Goal: Check status: Check status

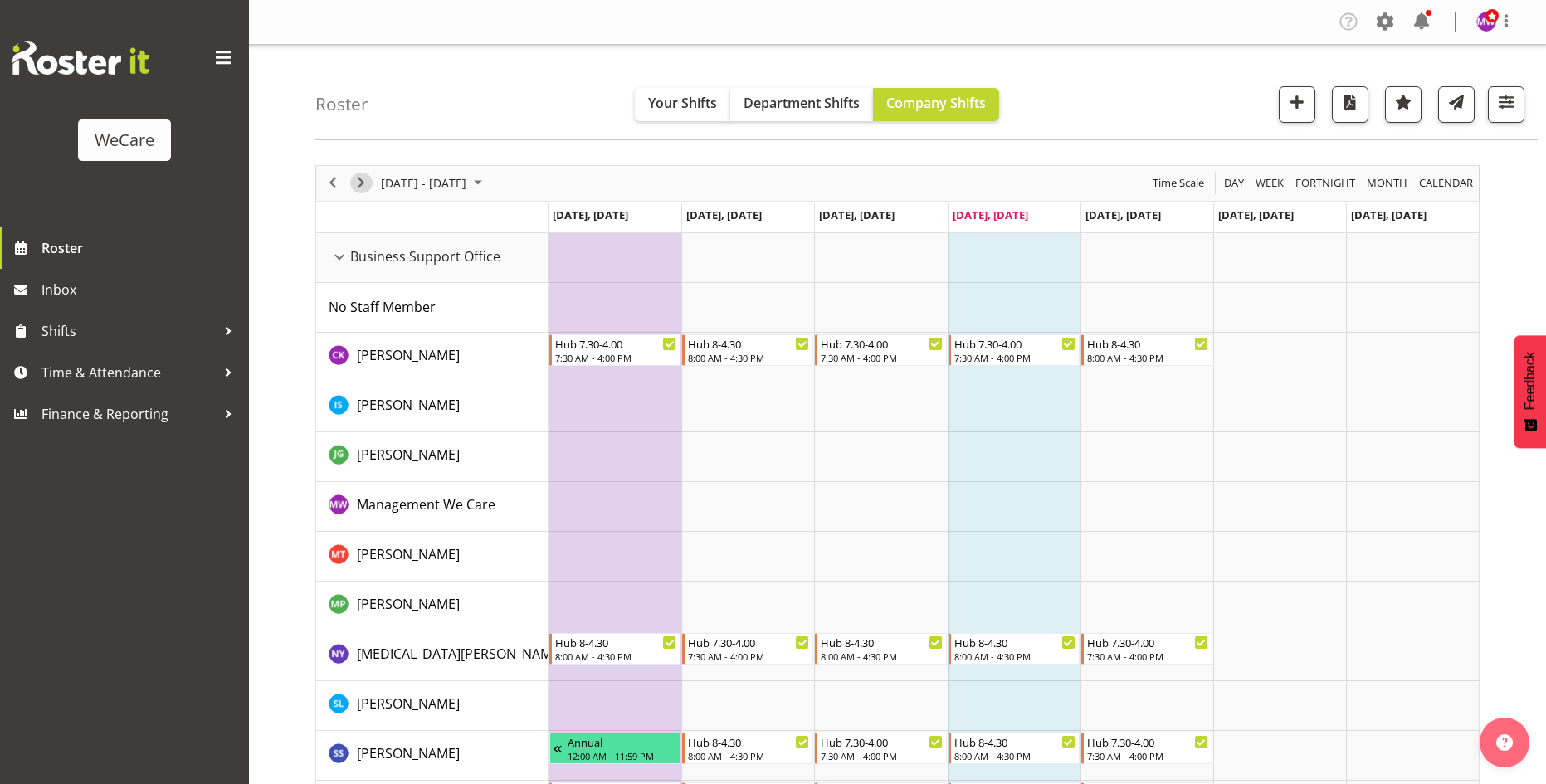
click at [368, 178] on span "Next" at bounding box center [361, 183] width 20 height 20
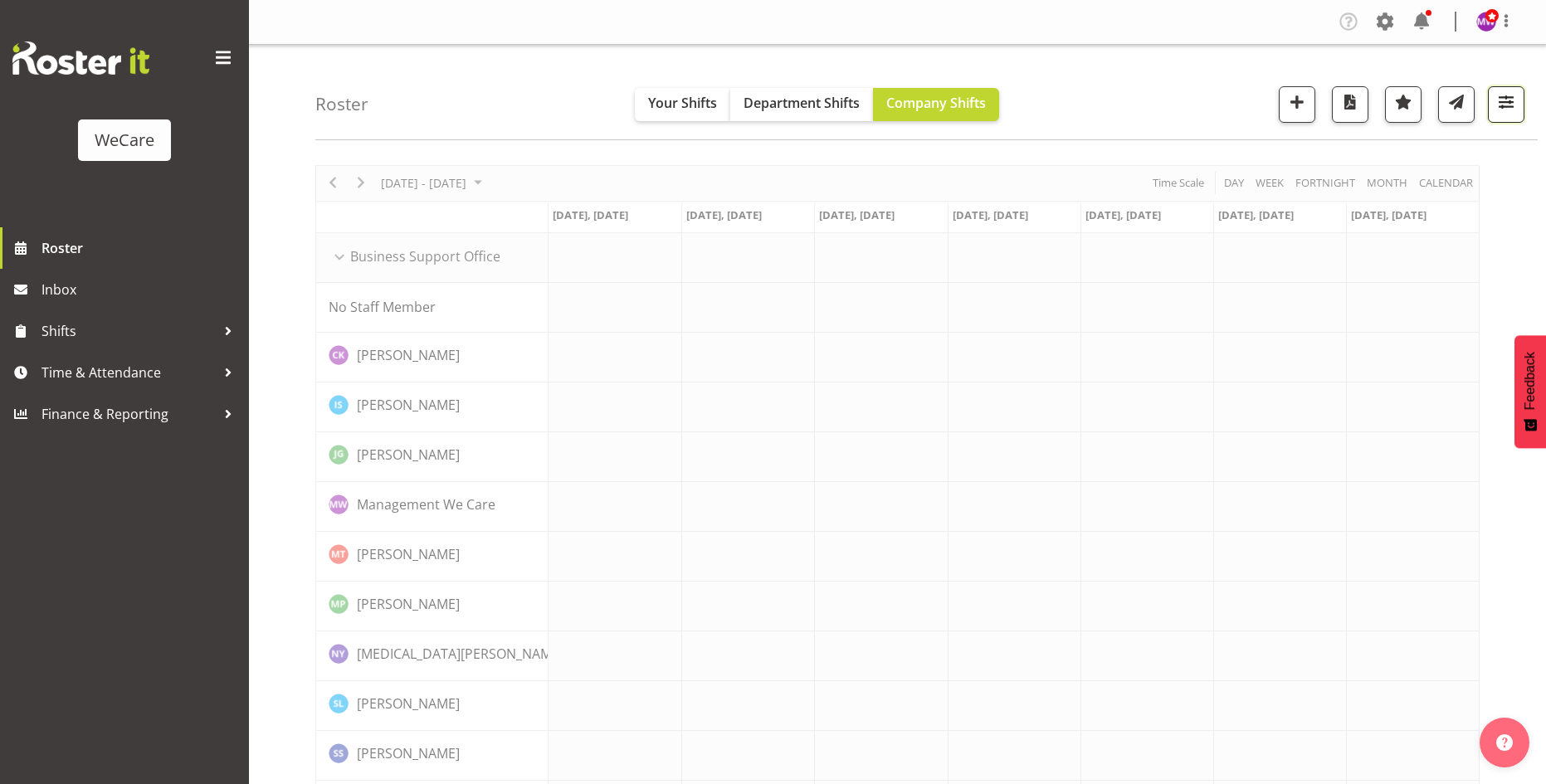
click at [1504, 111] on span "button" at bounding box center [1505, 102] width 21 height 21
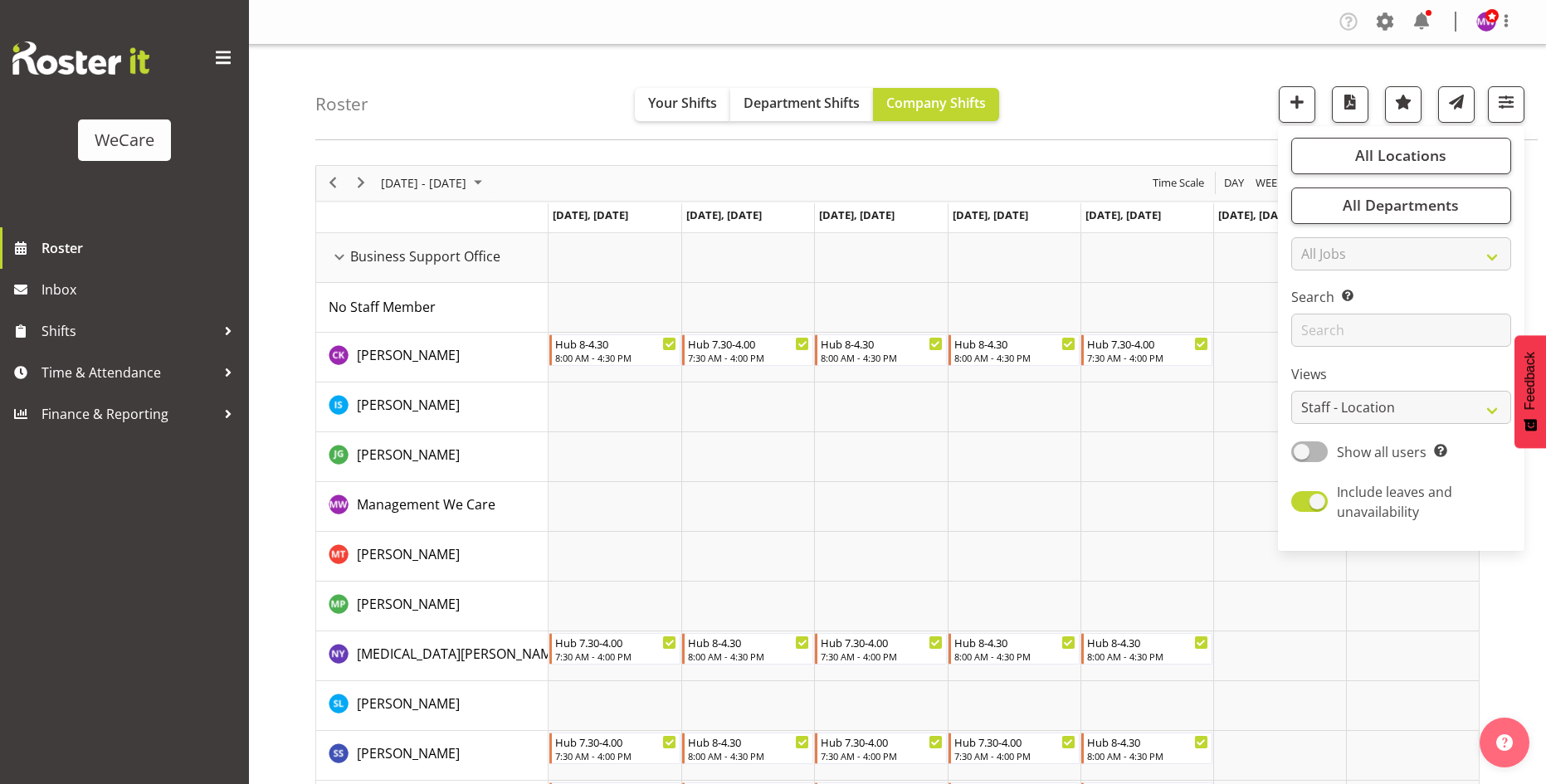
click at [1119, 90] on div "Roster Your Shifts Department Shifts Company Shifts All Locations Clear Busines…" at bounding box center [926, 92] width 1223 height 95
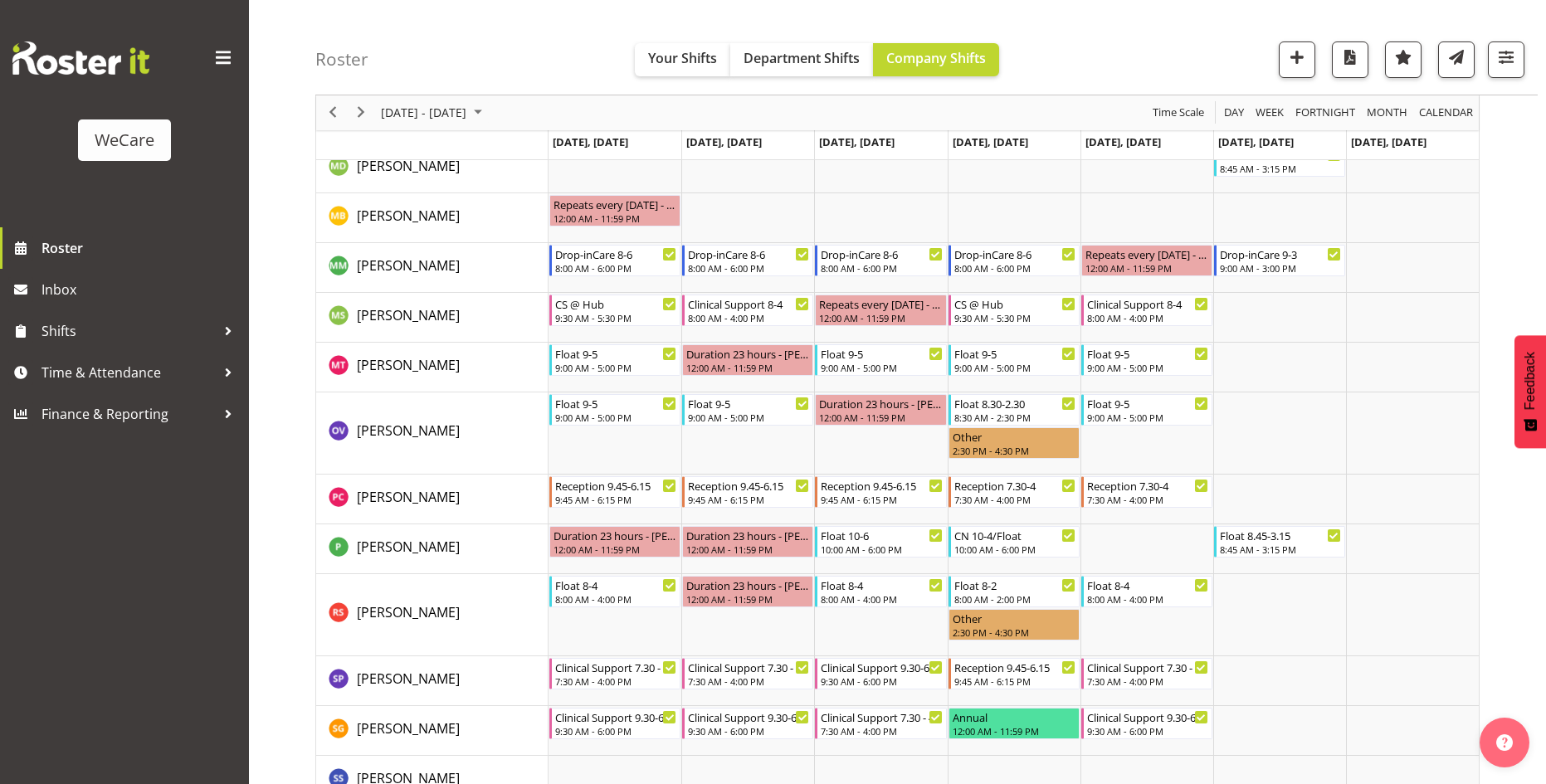
scroll to position [5693, 0]
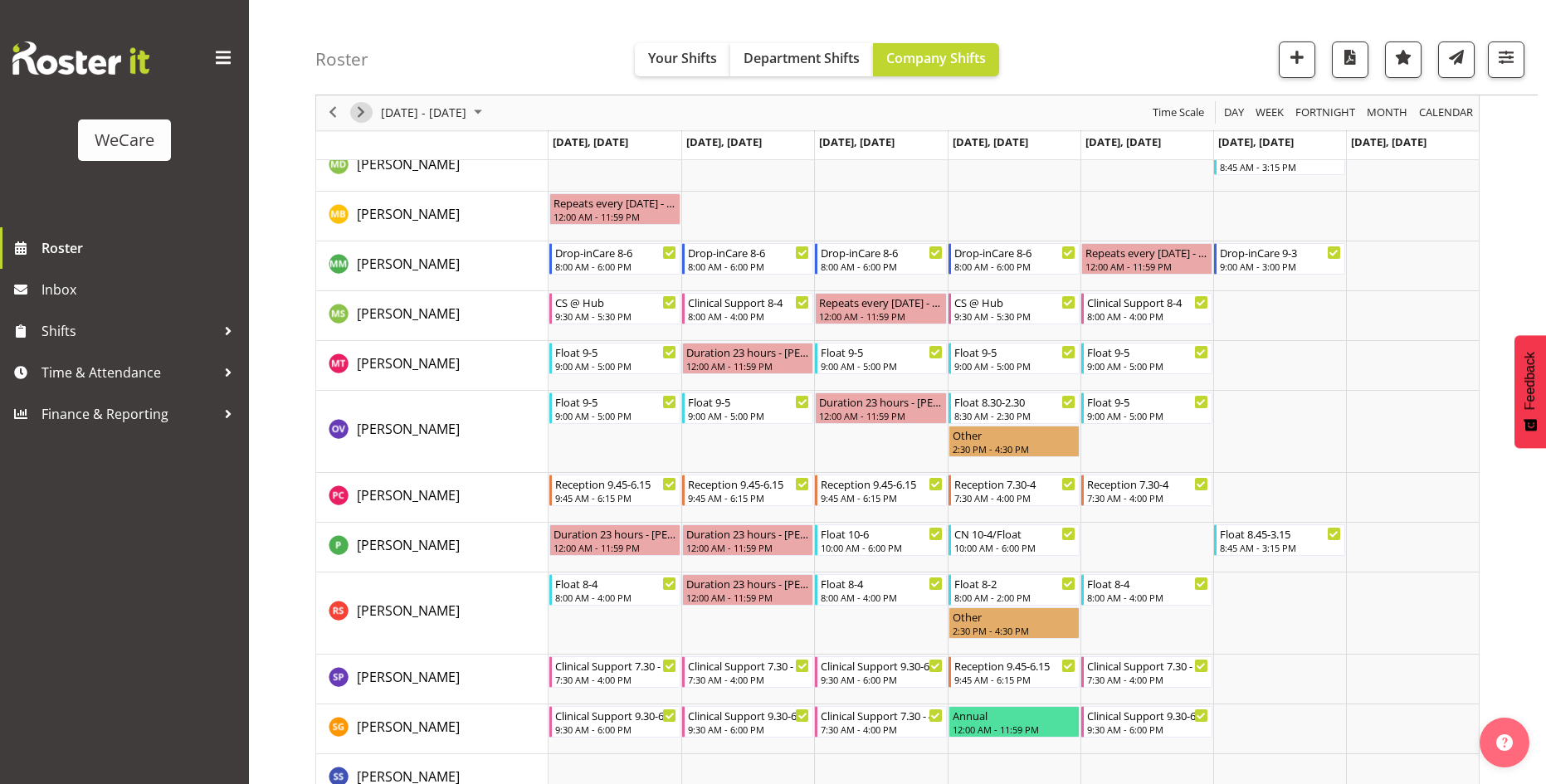
click at [366, 108] on span "Next" at bounding box center [361, 113] width 20 height 20
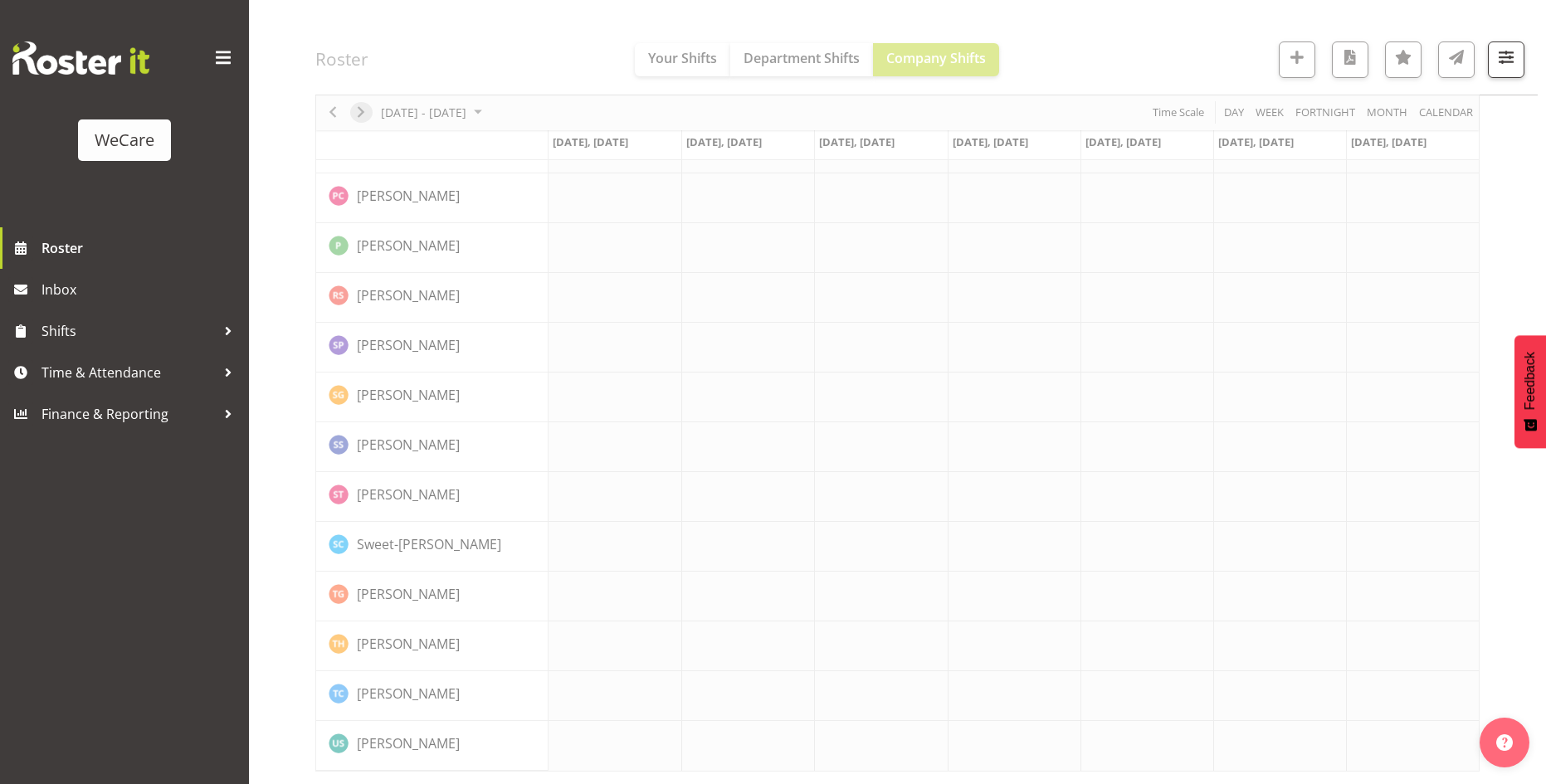
scroll to position [5139, 0]
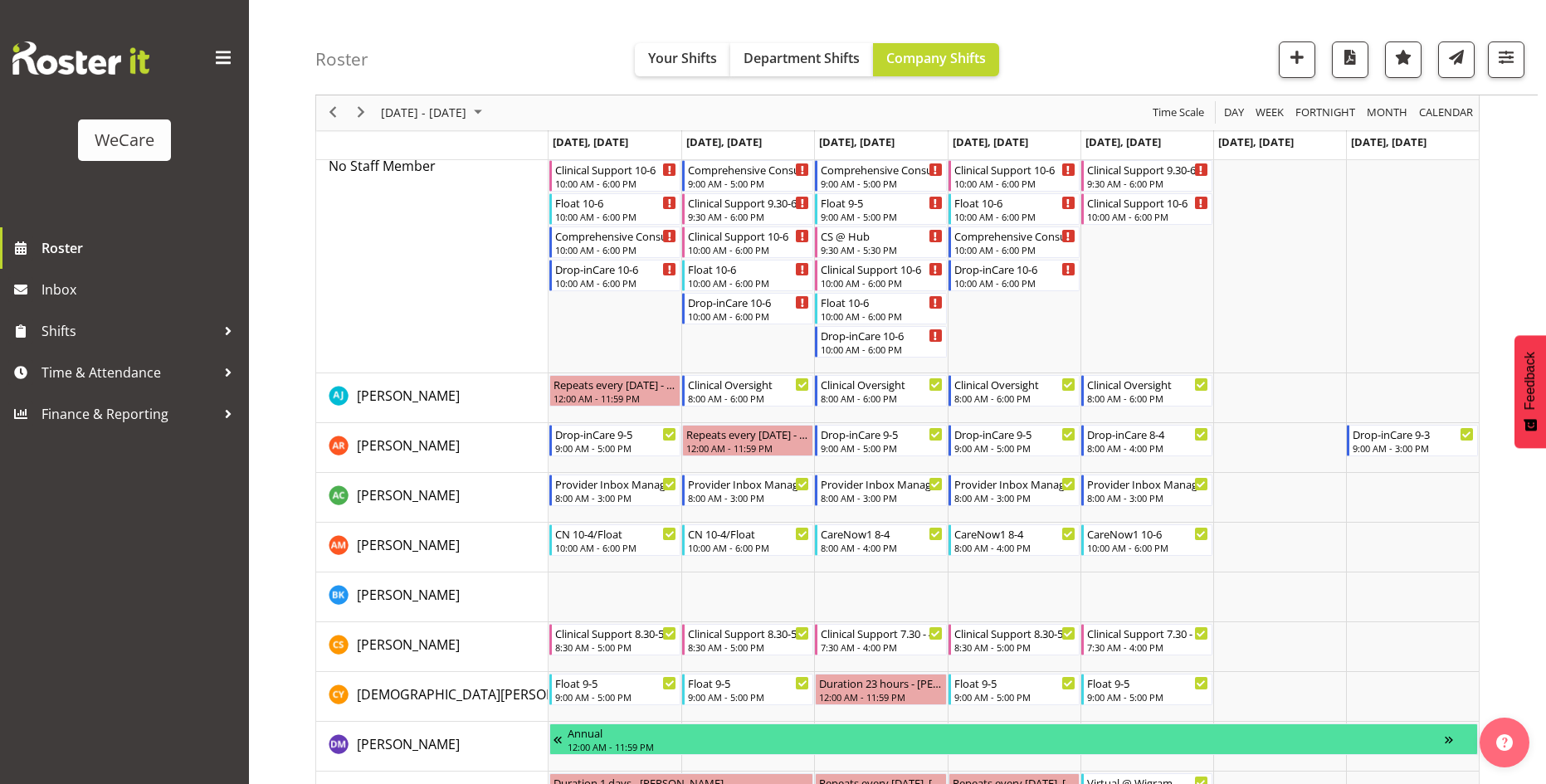
scroll to position [4502, 0]
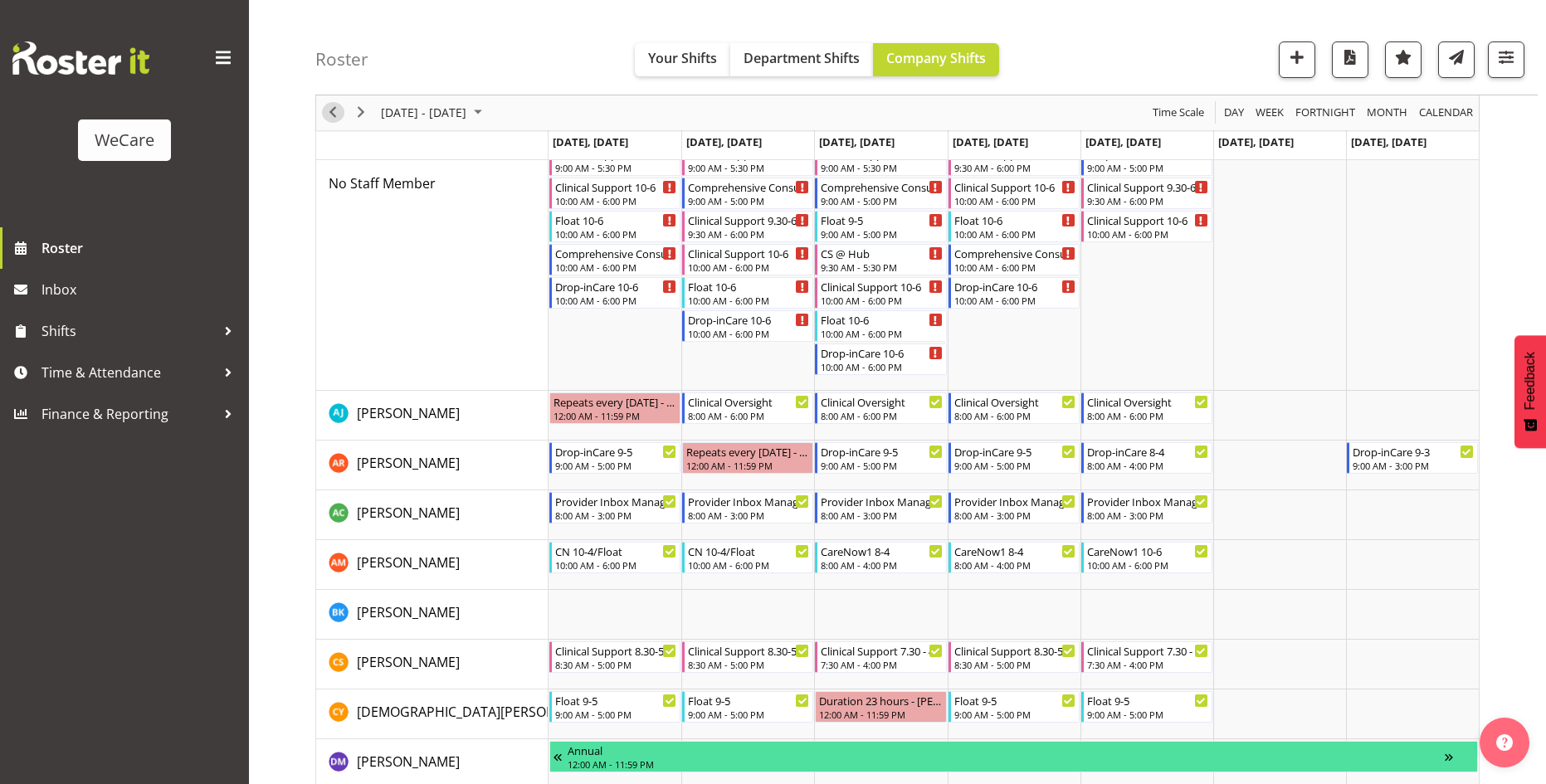
click at [332, 105] on span "Previous" at bounding box center [333, 113] width 20 height 20
